Goal: Task Accomplishment & Management: Manage account settings

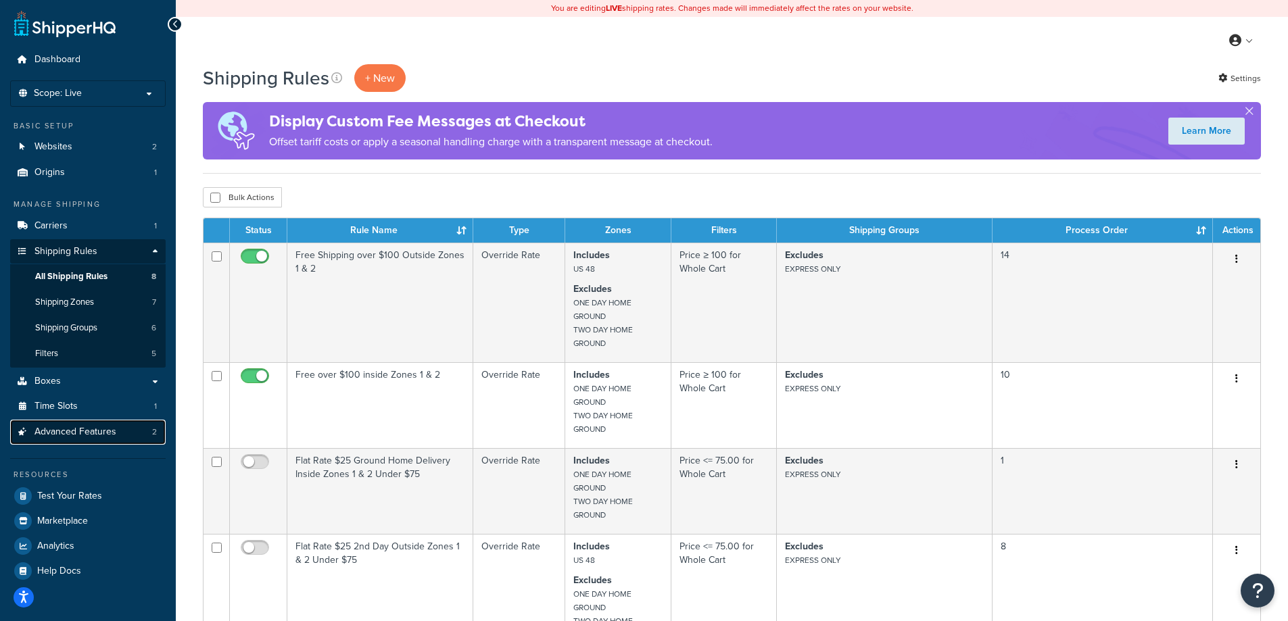
click at [79, 428] on span "Advanced Features" at bounding box center [75, 432] width 82 height 11
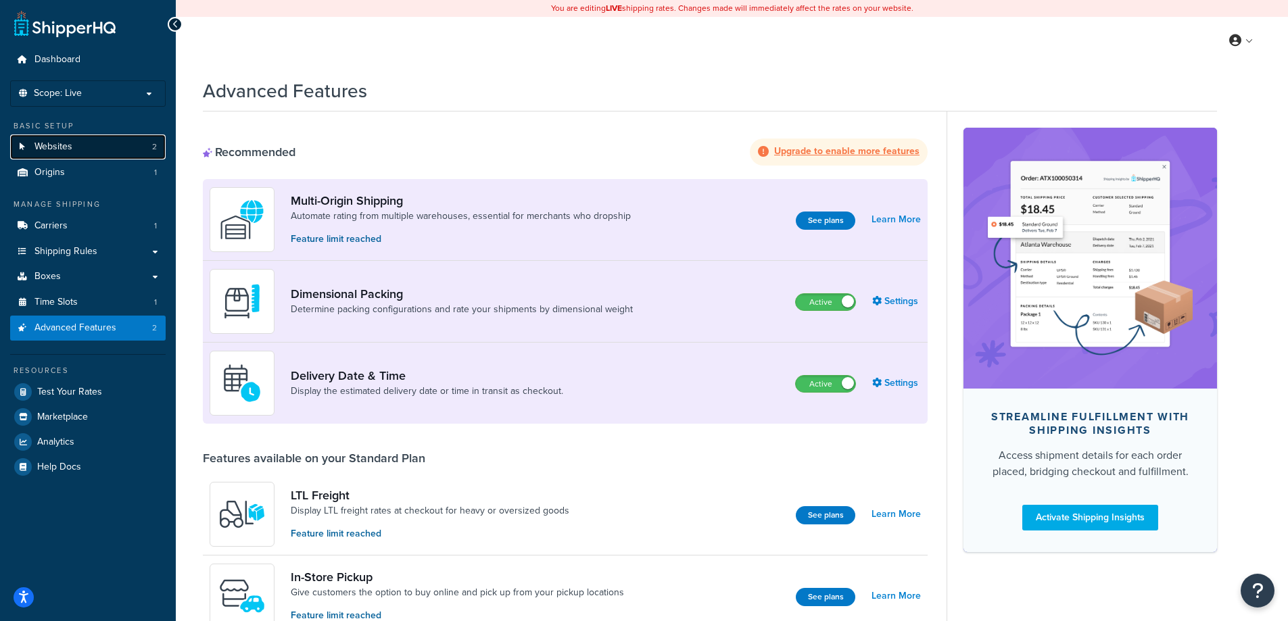
click at [75, 145] on link "Websites 2" at bounding box center [88, 147] width 156 height 25
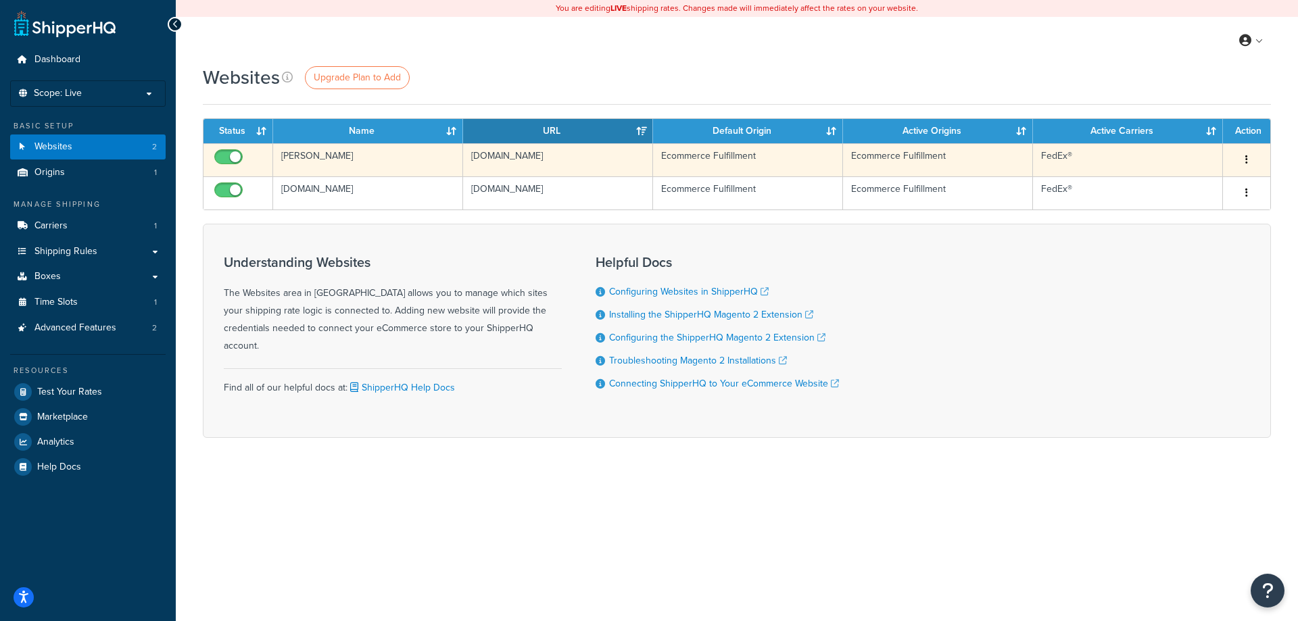
click at [1250, 157] on button "button" at bounding box center [1247, 160] width 19 height 22
click at [1178, 183] on link "Edit" at bounding box center [1192, 187] width 107 height 28
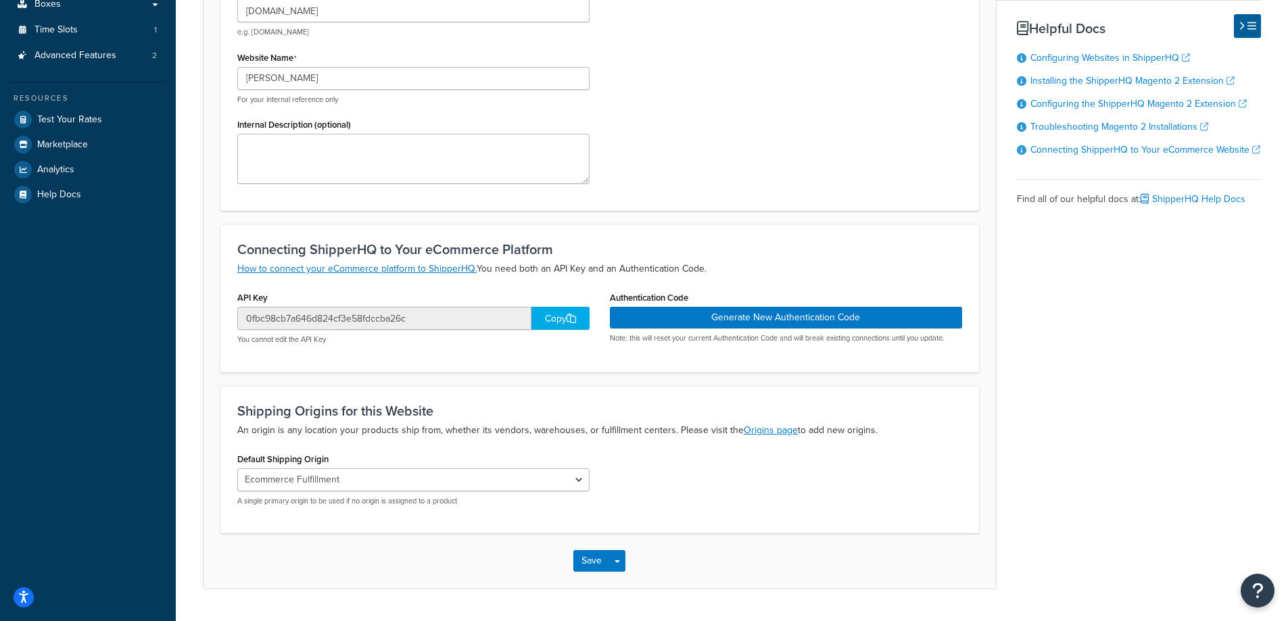
scroll to position [310, 0]
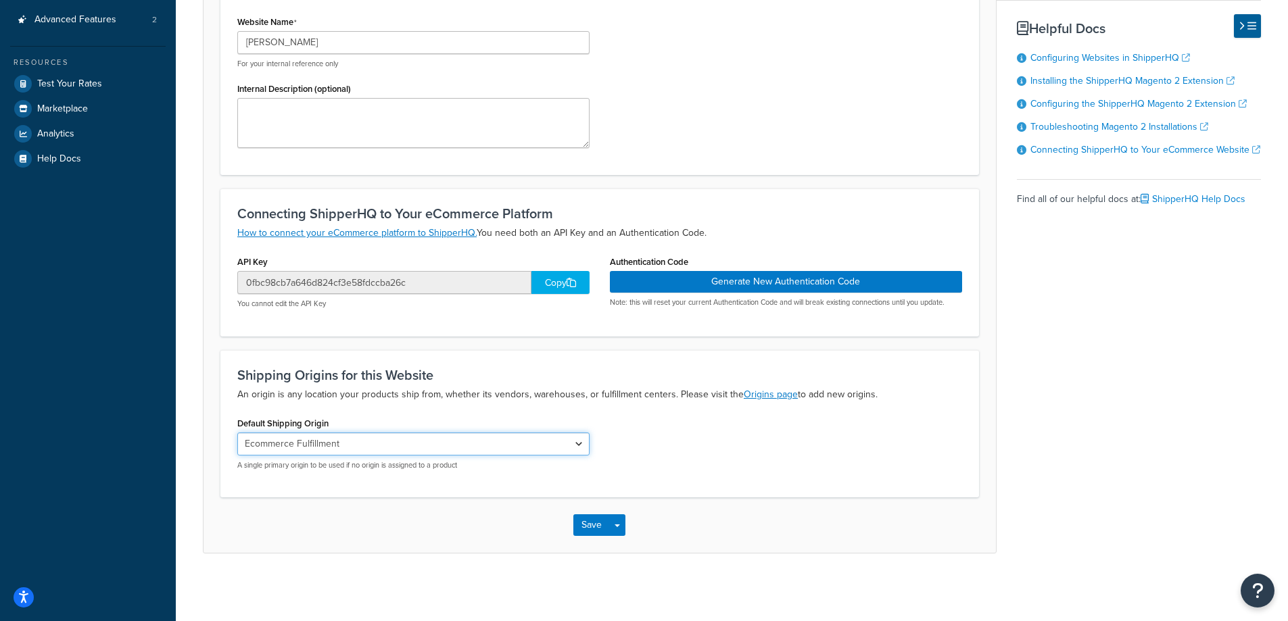
click at [389, 444] on select "Ecommerce Fulfillment" at bounding box center [413, 444] width 352 height 23
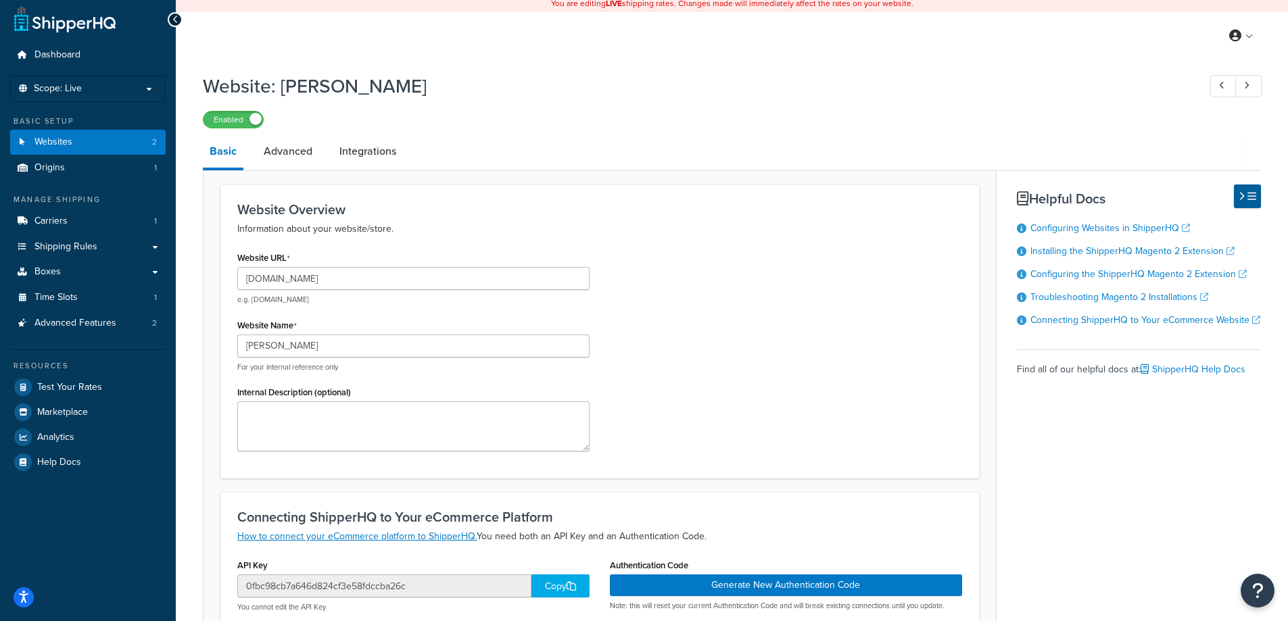
scroll to position [0, 0]
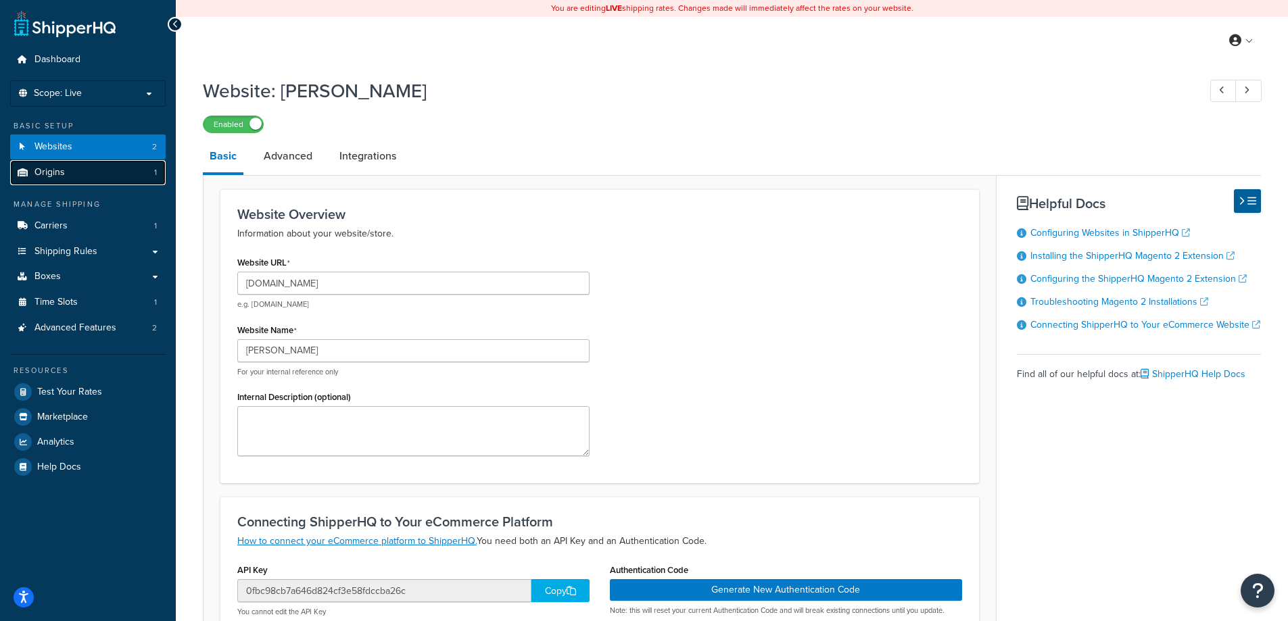
click at [68, 180] on link "Origins 1" at bounding box center [88, 172] width 156 height 25
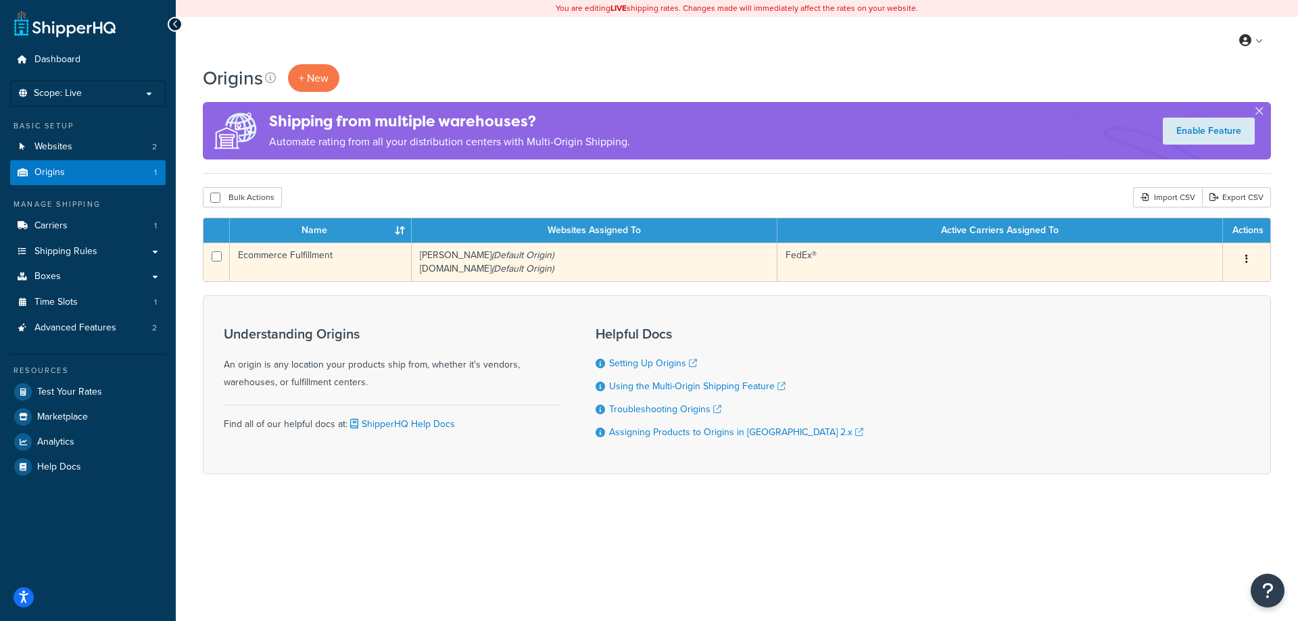
click at [1250, 258] on button "button" at bounding box center [1247, 260] width 19 height 22
click at [1211, 281] on link "Edit" at bounding box center [1202, 285] width 107 height 28
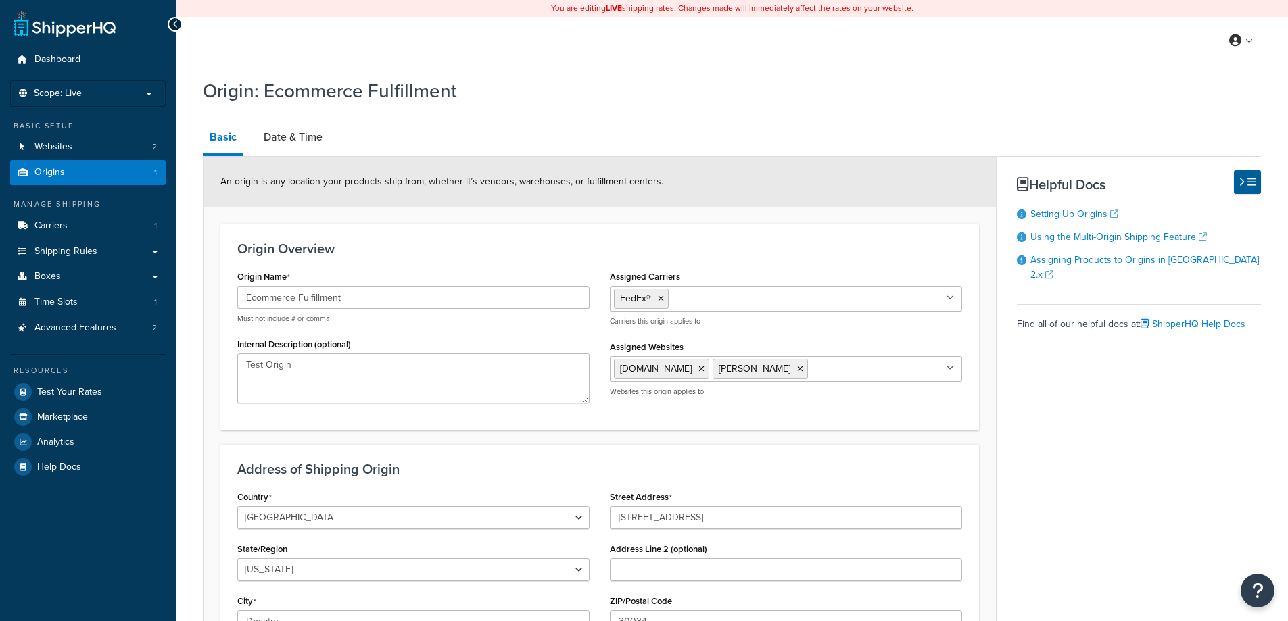
select select "10"
click at [291, 139] on link "Date & Time" at bounding box center [293, 137] width 72 height 32
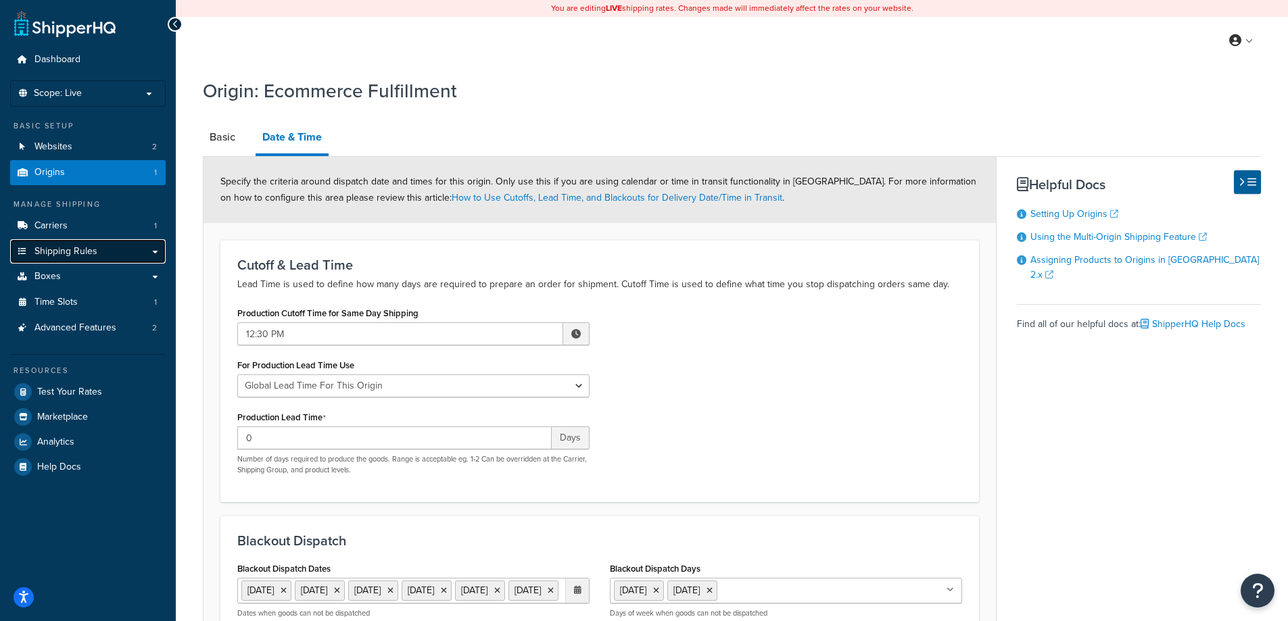
click at [68, 248] on span "Shipping Rules" at bounding box center [65, 251] width 63 height 11
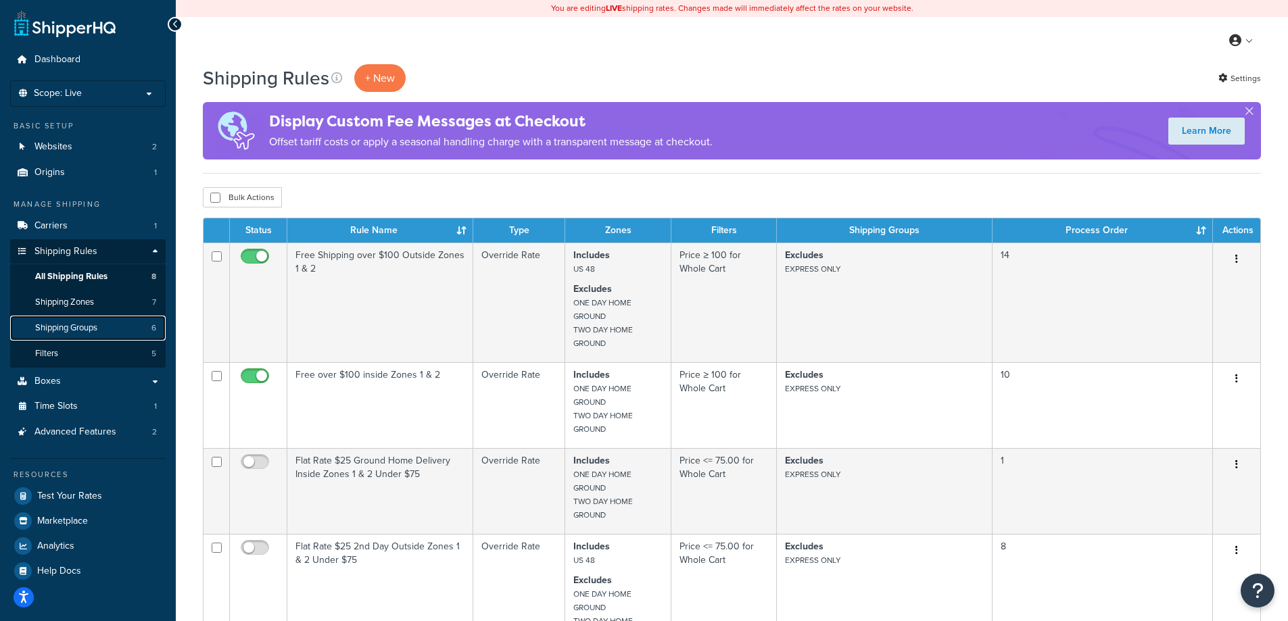
click at [72, 324] on span "Shipping Groups" at bounding box center [66, 328] width 62 height 11
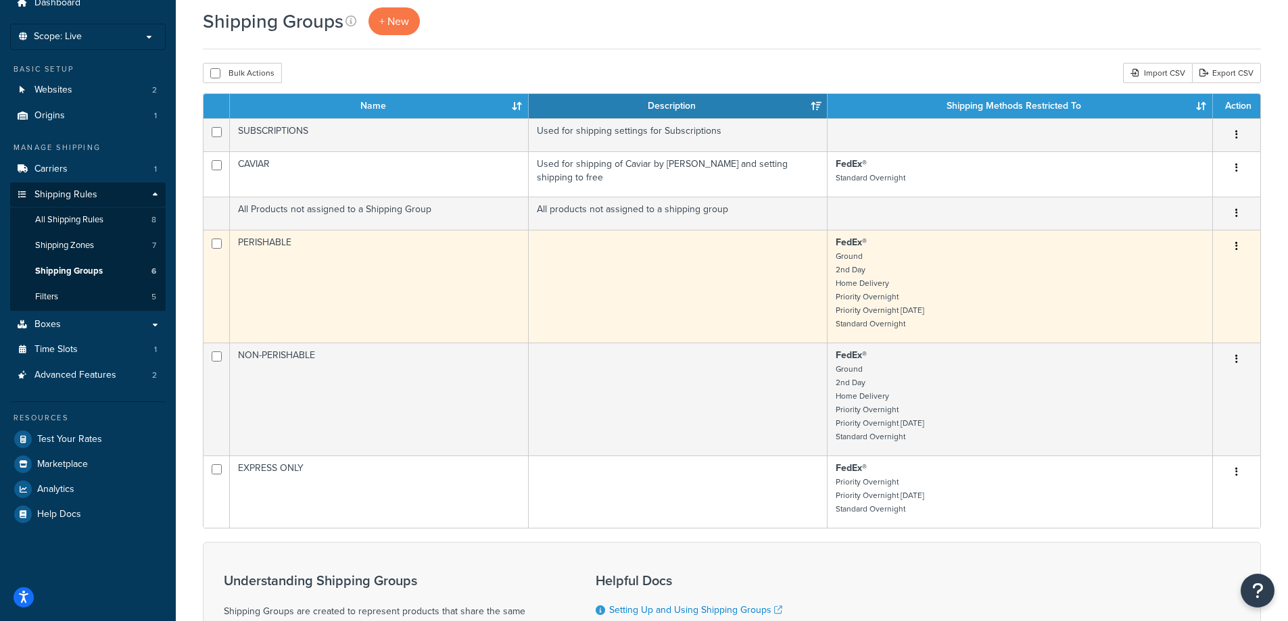
scroll to position [56, 0]
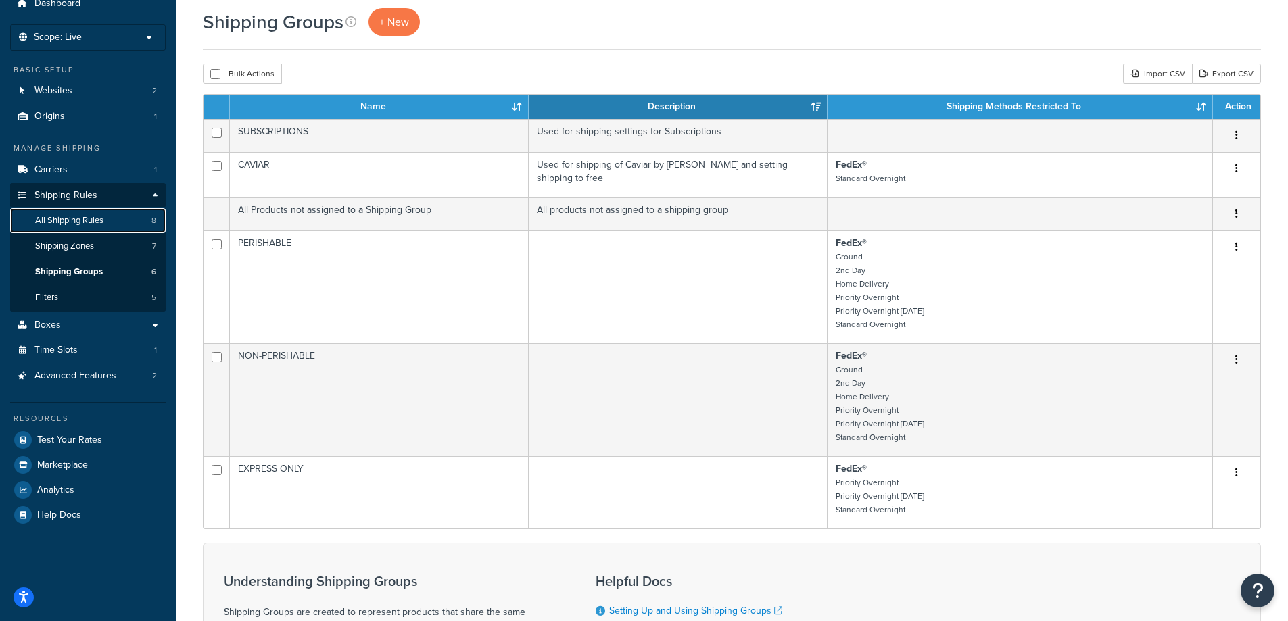
click at [62, 216] on span "All Shipping Rules" at bounding box center [69, 220] width 68 height 11
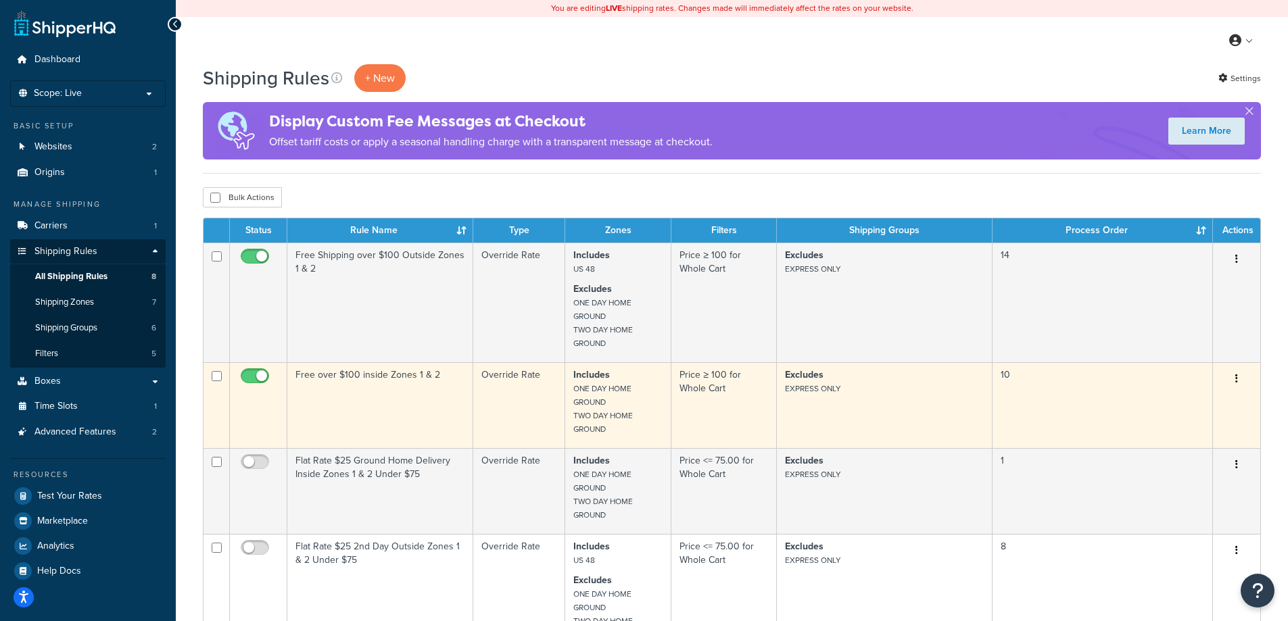
click at [1237, 380] on icon "button" at bounding box center [1236, 378] width 3 height 9
click at [1198, 400] on link "Edit" at bounding box center [1192, 405] width 107 height 28
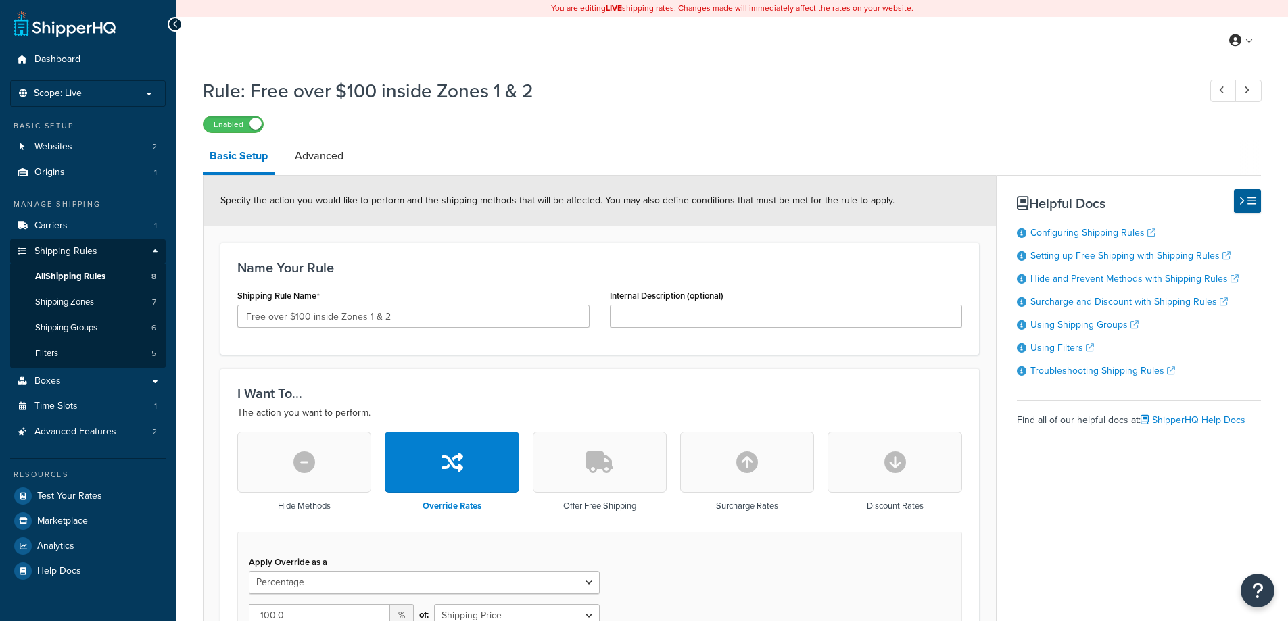
select select "PERCENTAGE"
click at [327, 157] on link "Advanced" at bounding box center [319, 156] width 62 height 32
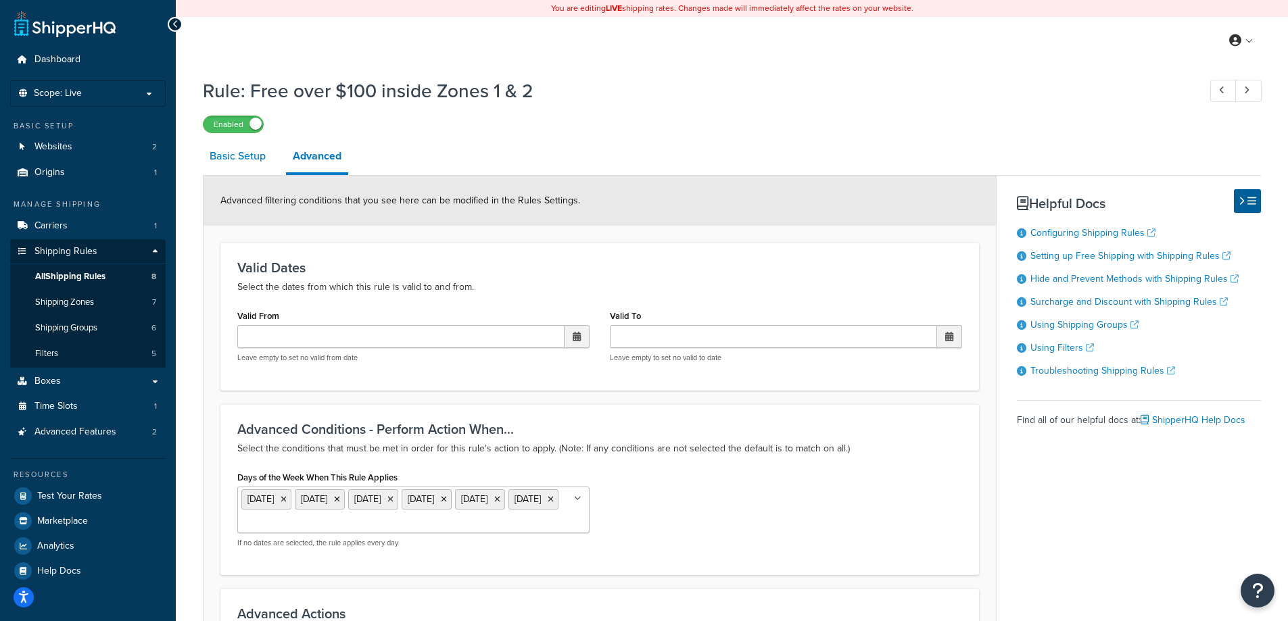
click at [245, 154] on link "Basic Setup" at bounding box center [238, 156] width 70 height 32
select select "PERCENTAGE"
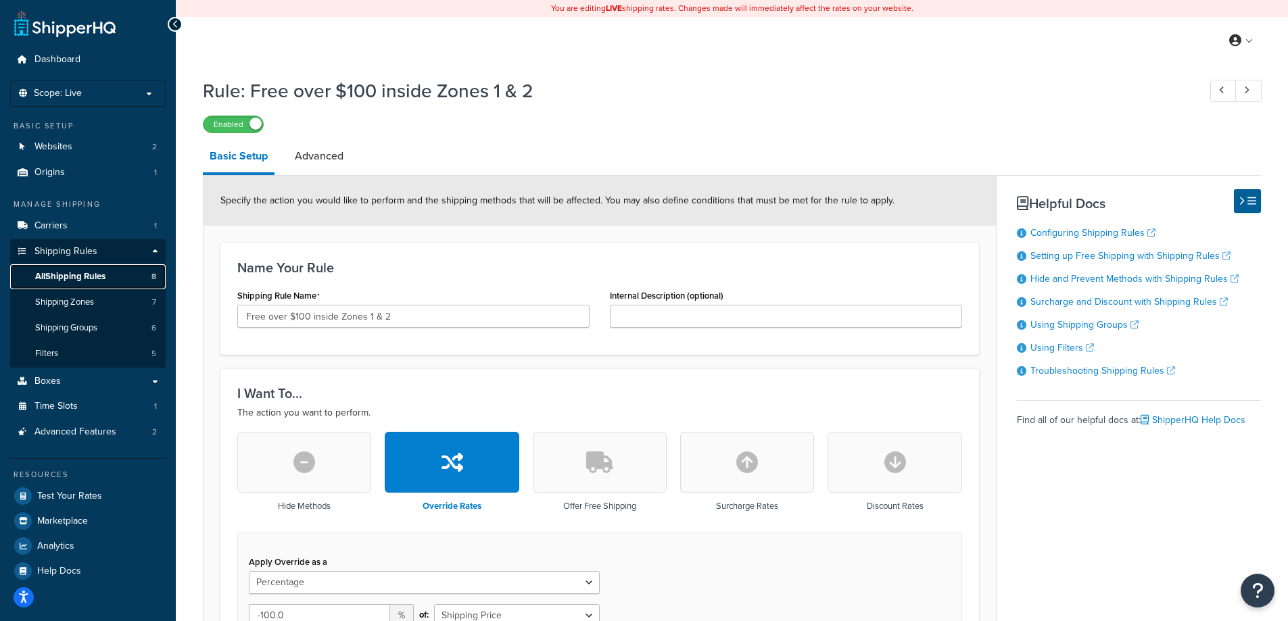
click at [88, 272] on span "All Shipping Rules" at bounding box center [70, 276] width 70 height 11
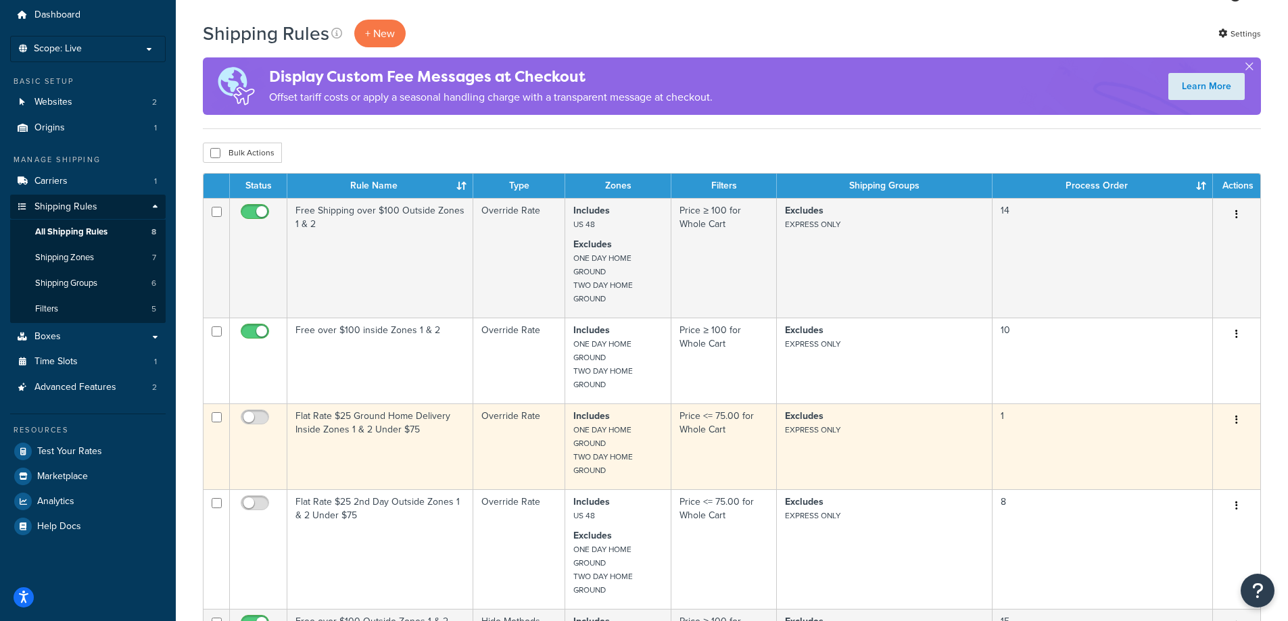
scroll to position [43, 0]
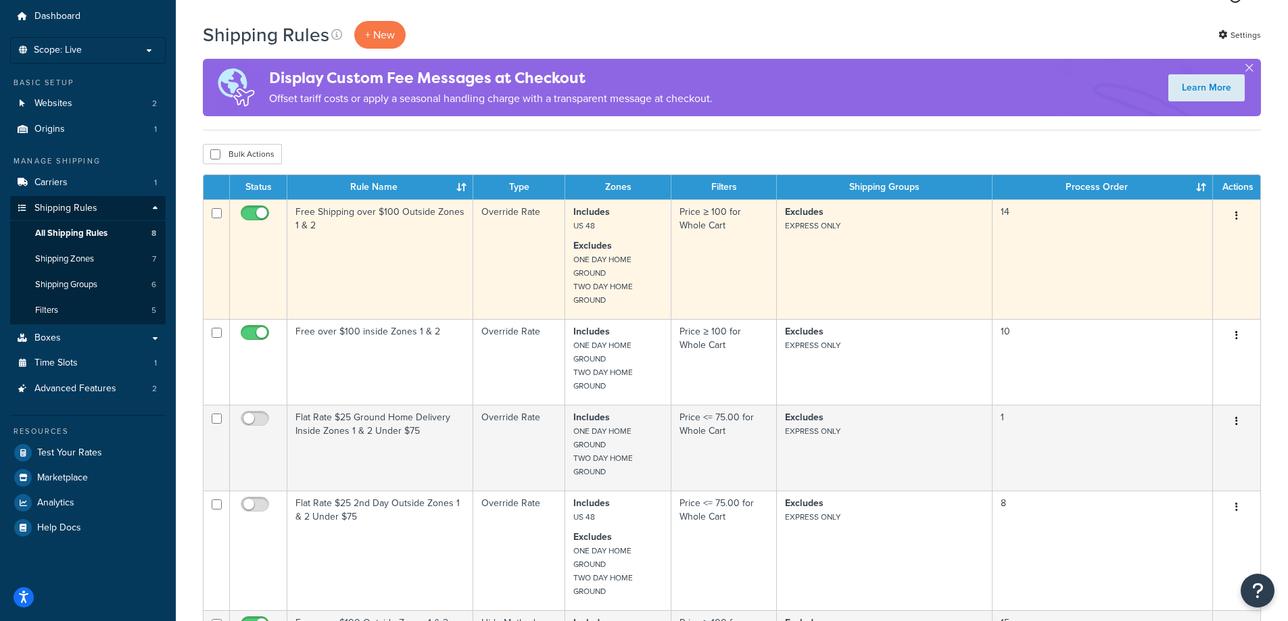
click at [1233, 218] on button "button" at bounding box center [1236, 217] width 19 height 22
click at [1179, 246] on link "Edit" at bounding box center [1192, 242] width 107 height 28
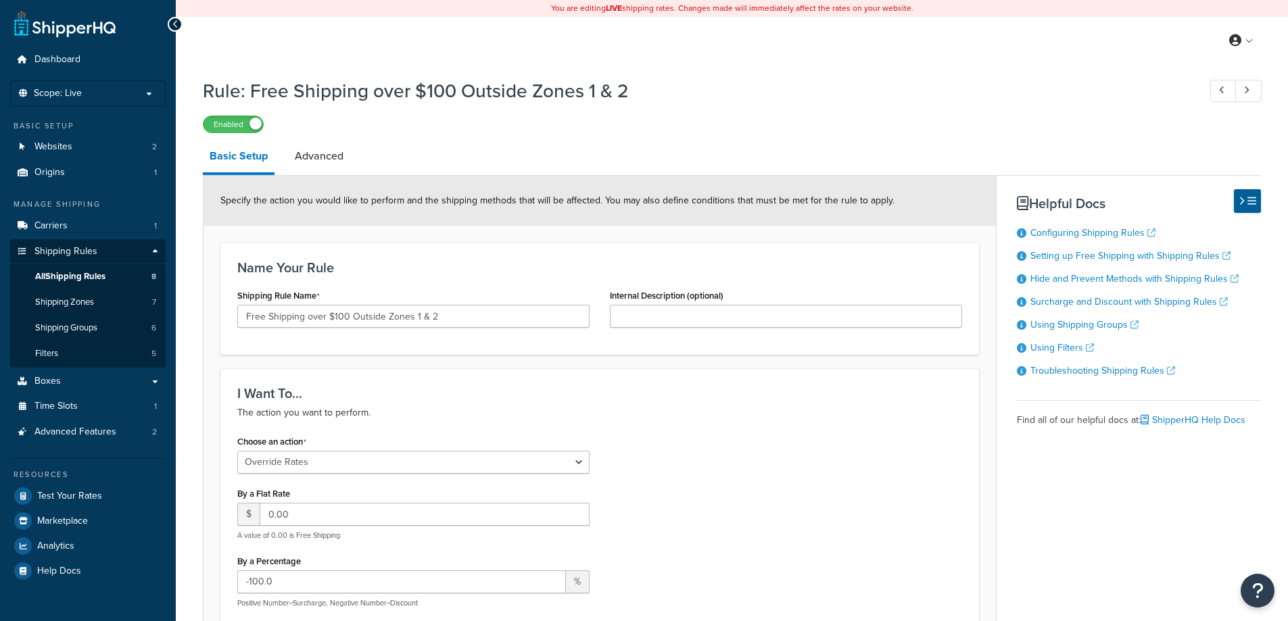
select select "OVERRIDE"
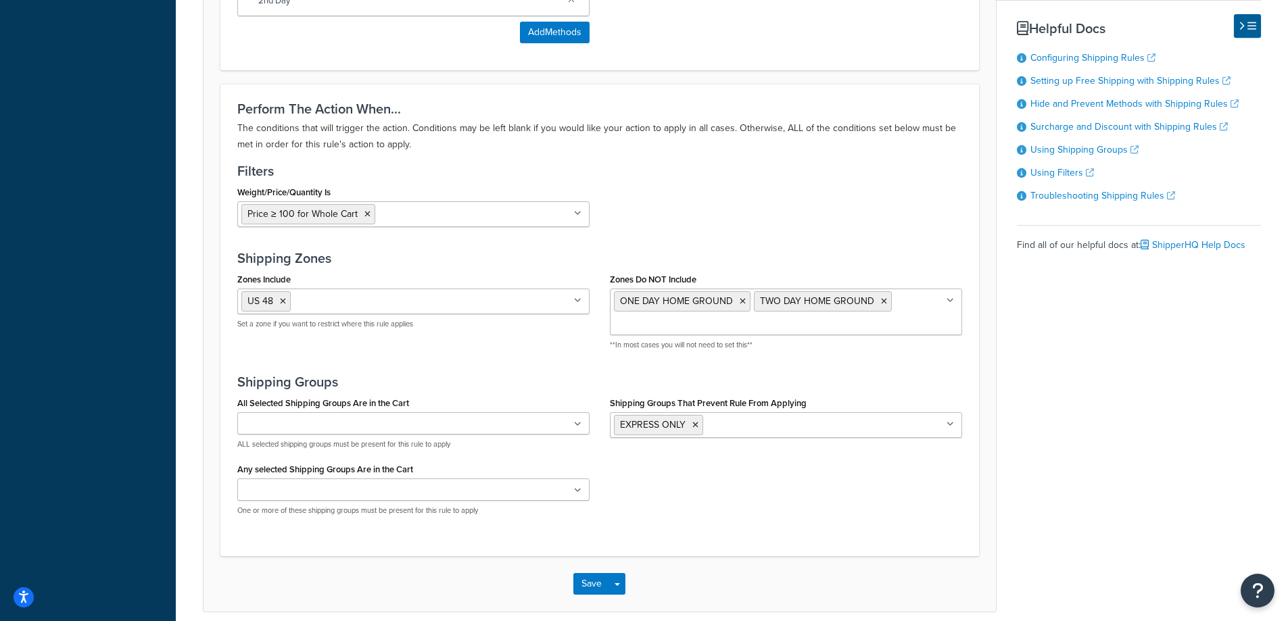
scroll to position [947, 0]
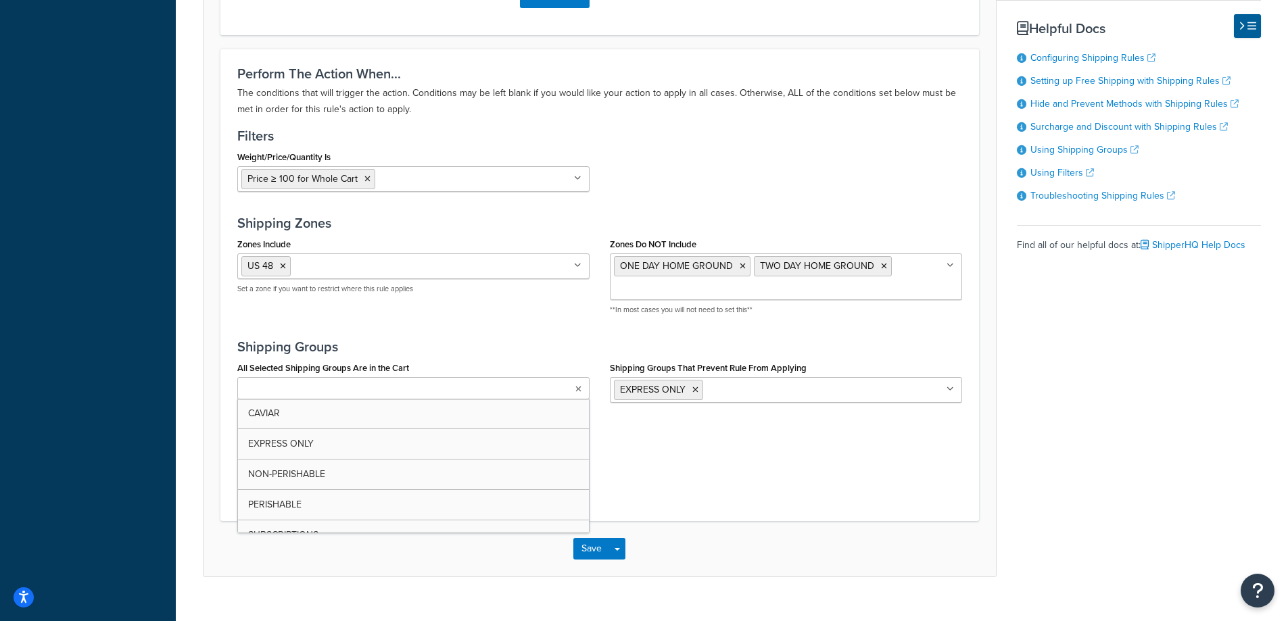
click at [580, 392] on icon at bounding box center [578, 389] width 6 height 8
click at [580, 391] on icon at bounding box center [578, 389] width 6 height 8
click at [572, 453] on ul at bounding box center [413, 455] width 352 height 22
click at [580, 454] on icon at bounding box center [577, 456] width 7 height 8
click at [632, 449] on div "All Selected Shipping Groups Are in the Cart CAVIAR EXPRESS ONLY NON-PERISHABLE…" at bounding box center [599, 424] width 745 height 133
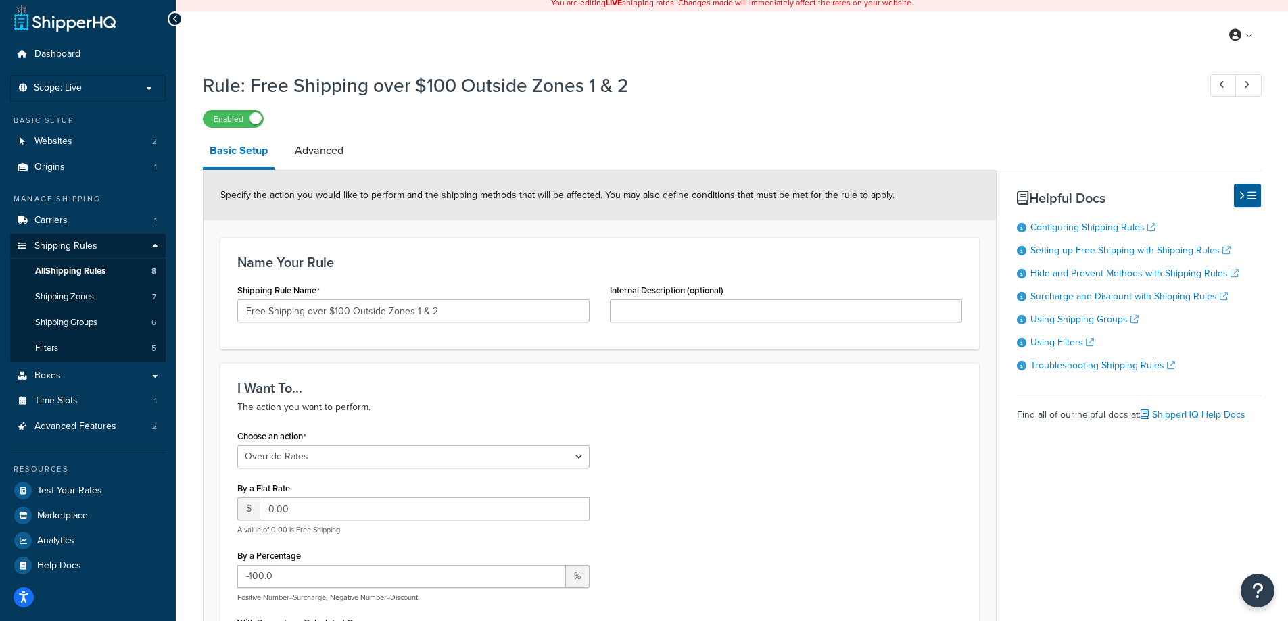
scroll to position [0, 0]
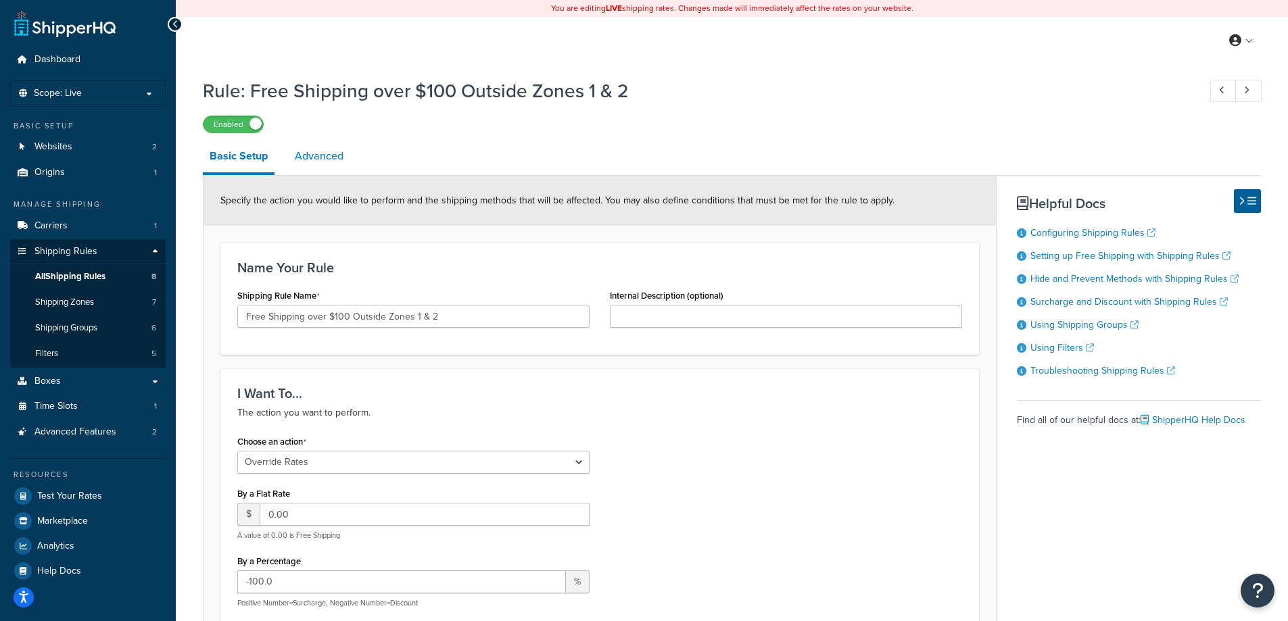
click at [326, 159] on link "Advanced" at bounding box center [319, 156] width 62 height 32
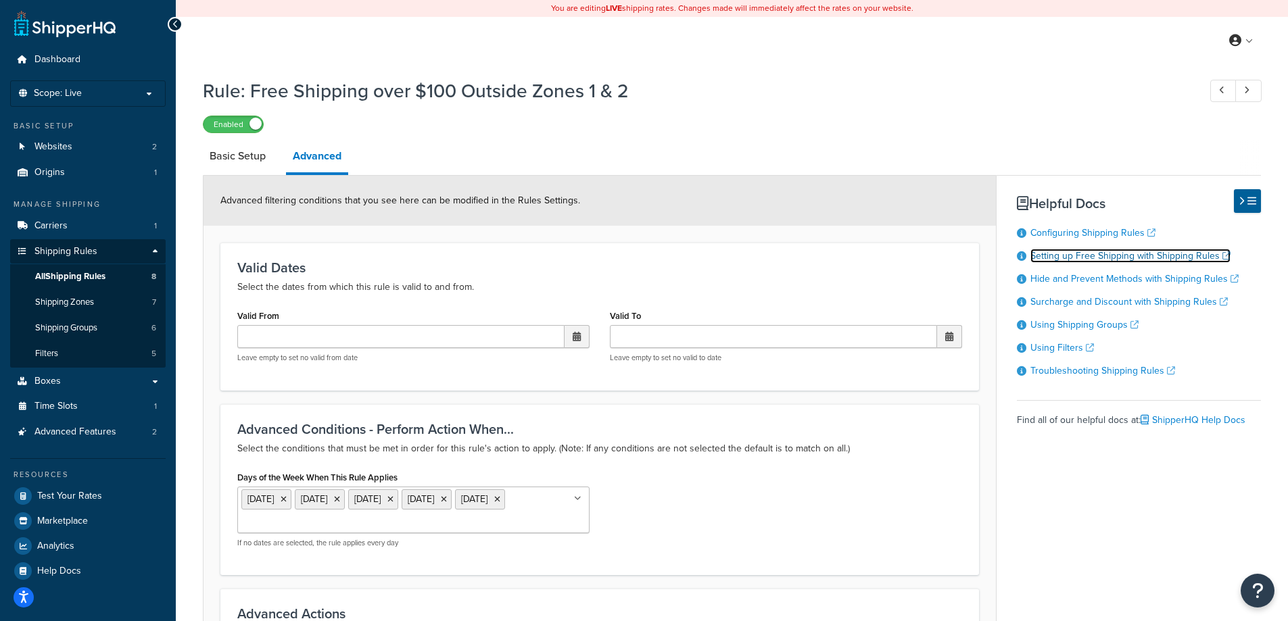
click at [1223, 256] on link "Setting up Free Shipping with Shipping Rules" at bounding box center [1131, 256] width 200 height 14
